Goal: Find specific page/section: Find specific page/section

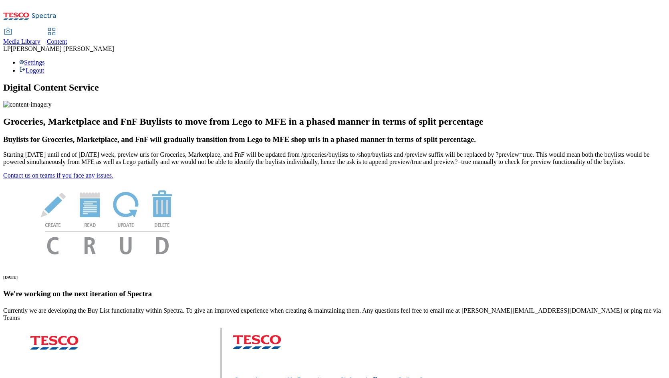
click at [67, 38] on span "Content" at bounding box center [57, 41] width 20 height 7
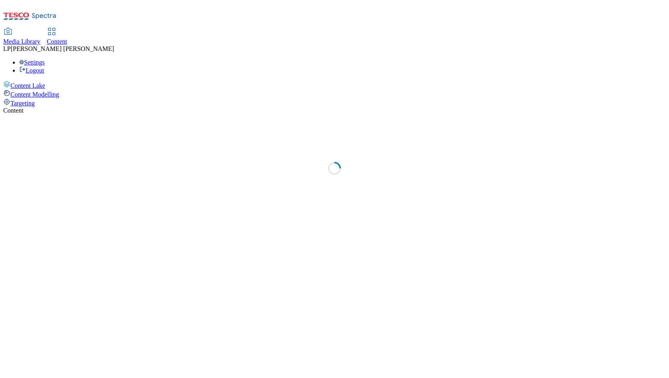
select select "phones-[GEOGRAPHIC_DATA]"
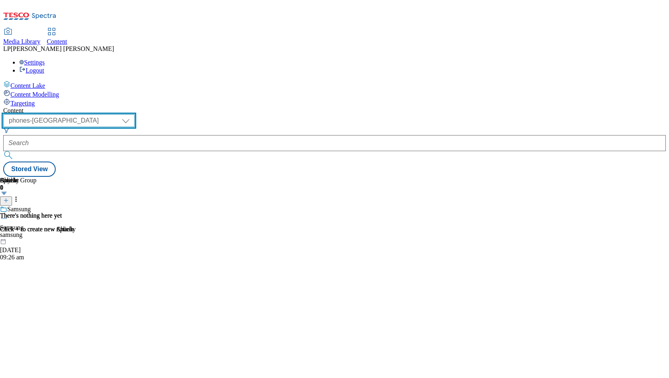
click at [135, 114] on select "dotcom-cz dotcom-hu dotcom-sk fnf-uk ghs-roi ghs-uk group-comms ighs-cz ighs-hu…" at bounding box center [68, 120] width 131 height 13
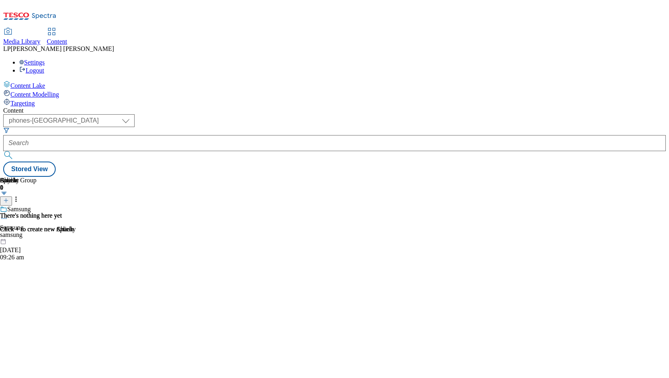
click at [40, 38] on span "Media Library" at bounding box center [21, 41] width 37 height 7
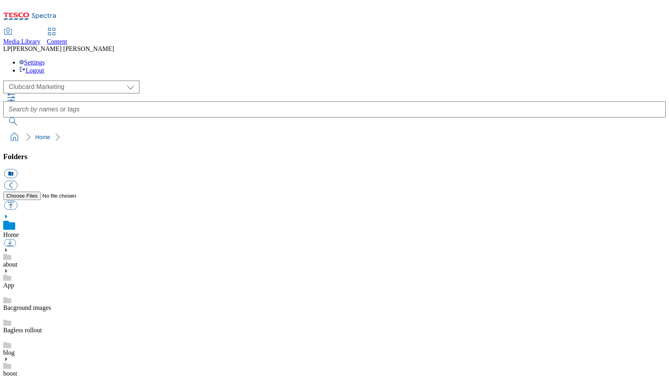
scroll to position [0, 0]
click at [46, 81] on select "Clubcard Marketing Demo Dotcom [GEOGRAPHIC_DATA] Emails GHS Marketing UK GHS Pr…" at bounding box center [71, 87] width 136 height 13
click at [5, 81] on select "Clubcard Marketing Demo Dotcom [GEOGRAPHIC_DATA] Emails GHS Marketing UK GHS Pr…" at bounding box center [71, 87] width 136 height 13
click at [47, 81] on select "Clubcard Marketing Demo Dotcom [GEOGRAPHIC_DATA] Emails GHS Marketing UK GHS Pr…" at bounding box center [71, 87] width 136 height 13
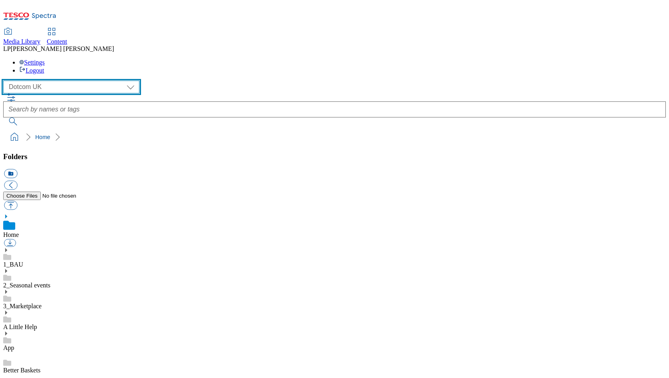
select select "flare-ghs-roi"
click at [5, 81] on select "Clubcard Marketing Demo Dotcom [GEOGRAPHIC_DATA] Emails GHS Marketing UK GHS Pr…" at bounding box center [71, 87] width 136 height 13
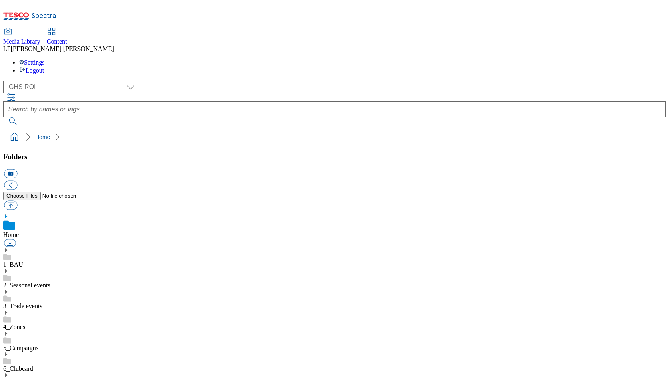
click at [9, 247] on icon at bounding box center [6, 250] width 6 height 6
click at [9, 331] on icon at bounding box center [6, 334] width 6 height 6
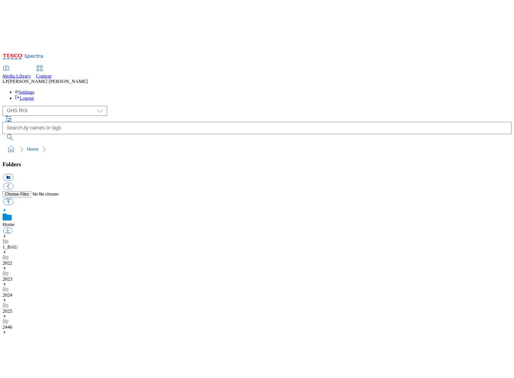
scroll to position [462, 0]
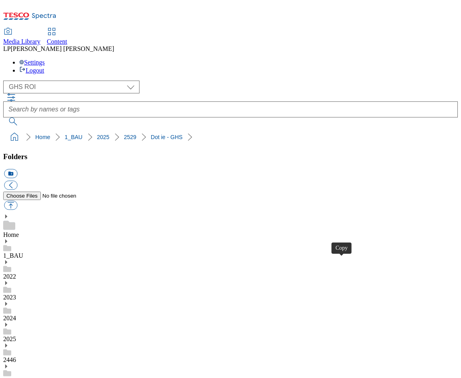
scroll to position [287, 0]
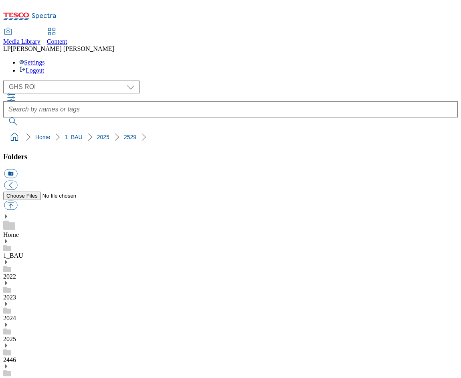
scroll to position [369, 0]
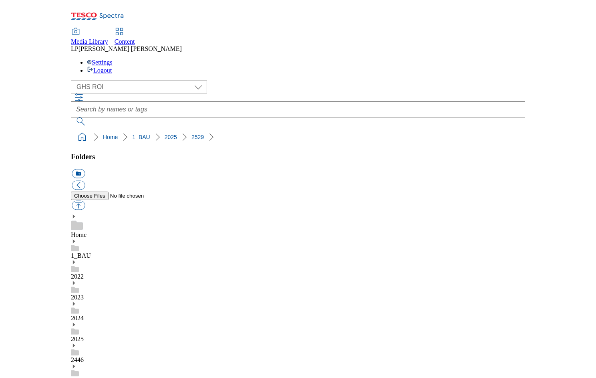
scroll to position [17, 0]
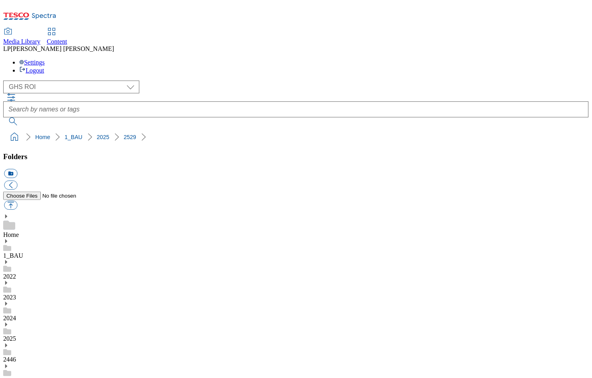
scroll to position [151, 0]
